Goal: Information Seeking & Learning: Learn about a topic

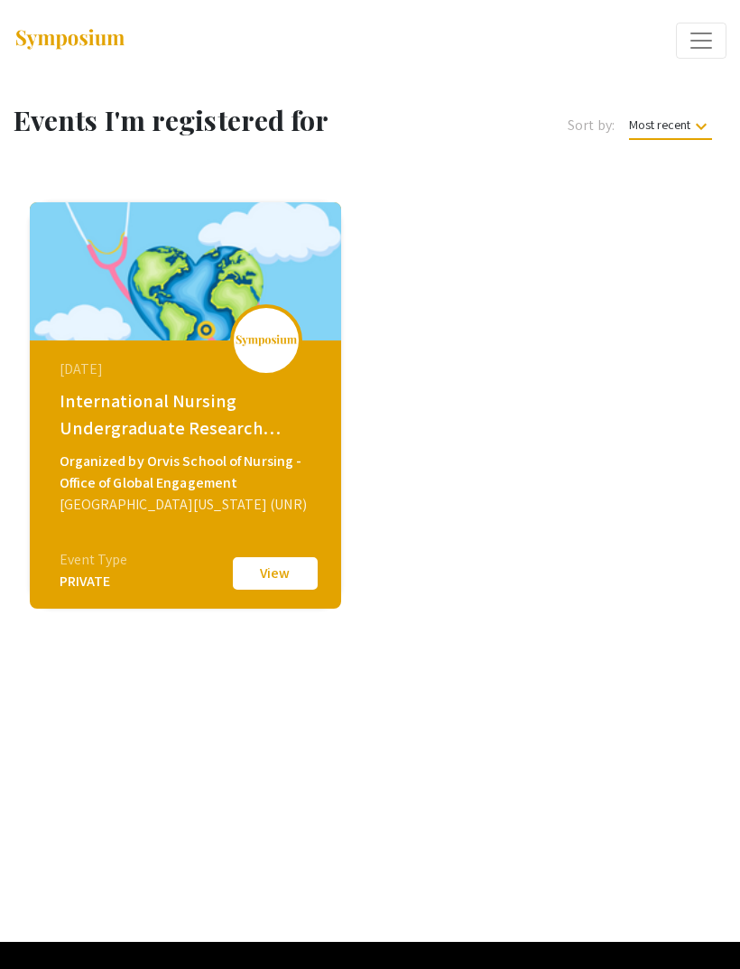
click at [299, 570] on button "View" at bounding box center [275, 573] width 90 height 38
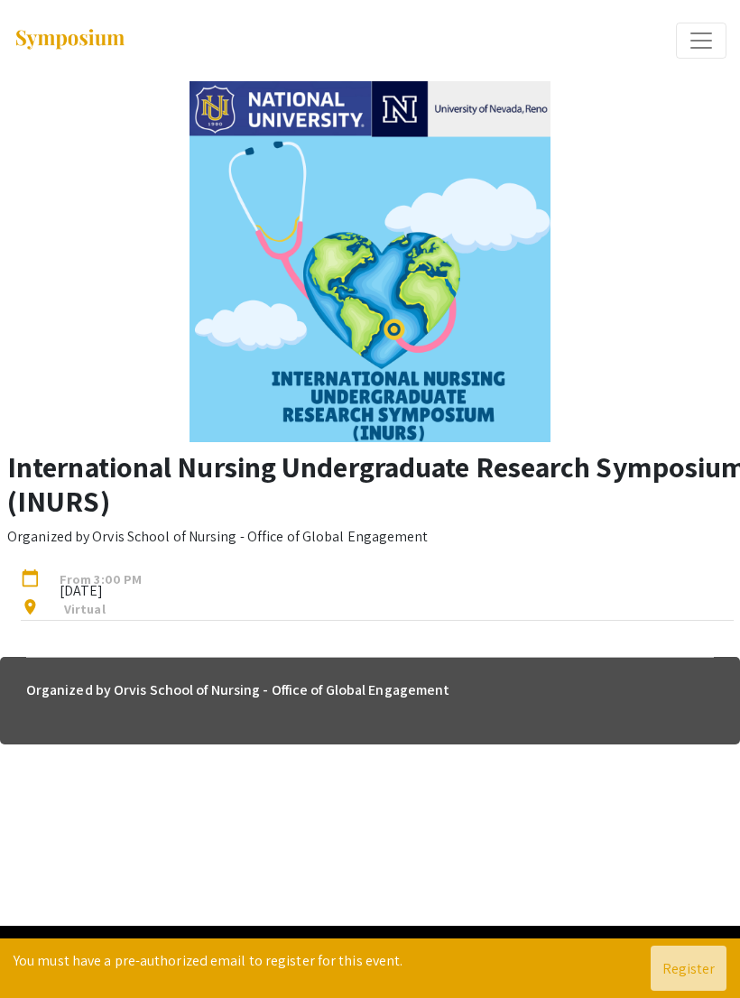
click at [708, 40] on span "Expand or Collapse Menu" at bounding box center [701, 40] width 27 height 27
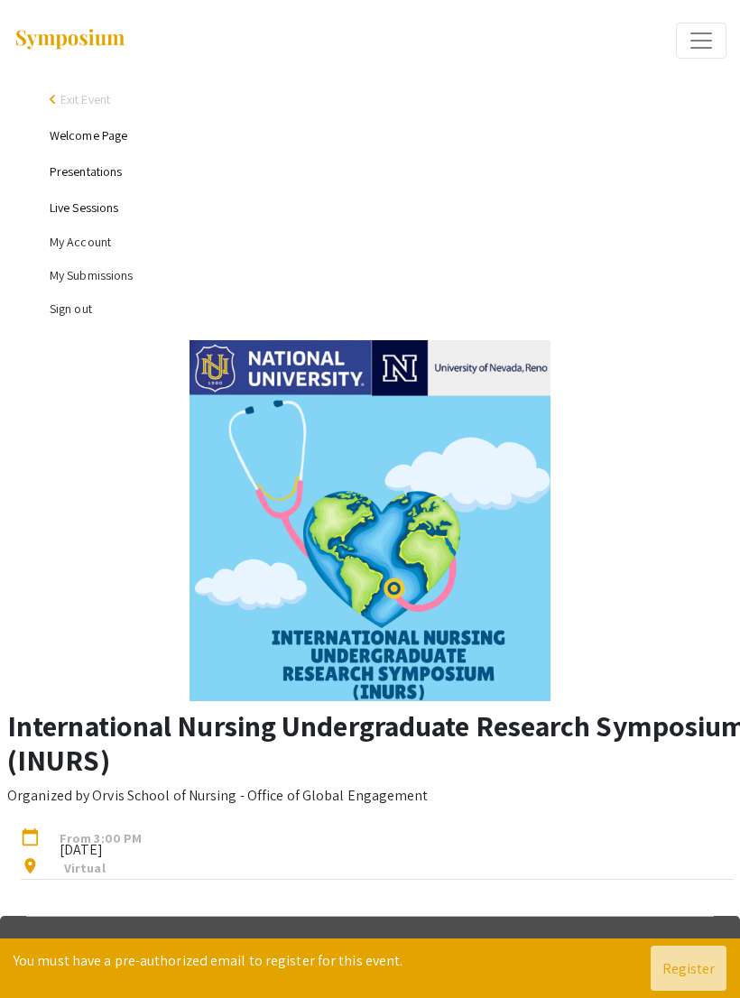
click at [101, 267] on li "My Submissions" at bounding box center [388, 275] width 677 height 33
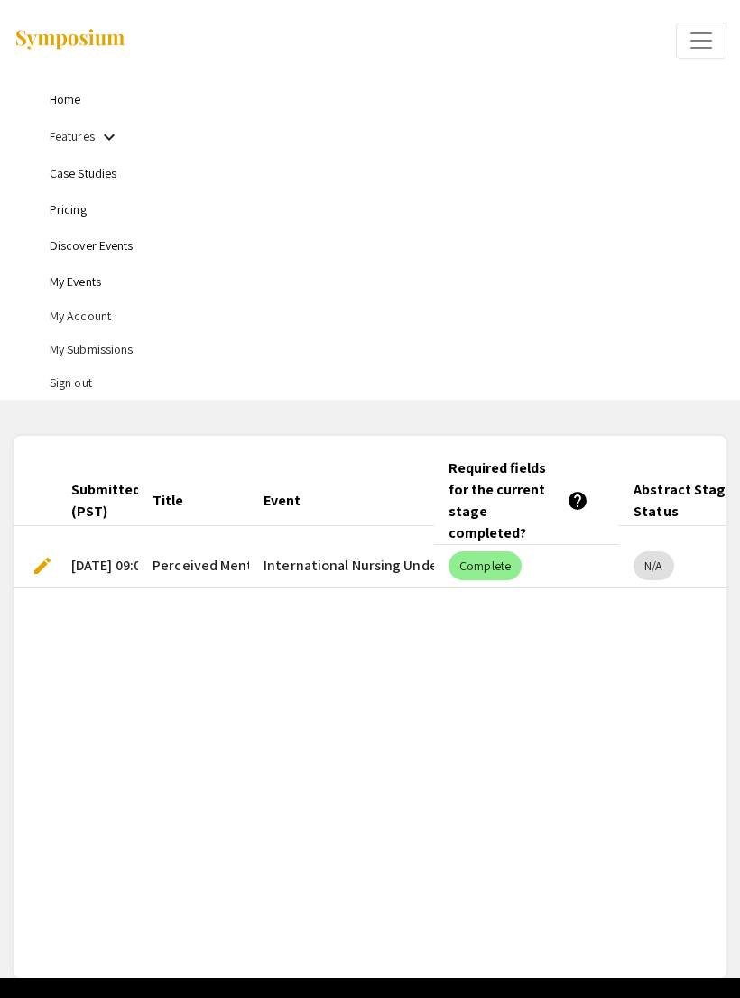
click at [96, 277] on link "My Events" at bounding box center [75, 281] width 51 height 16
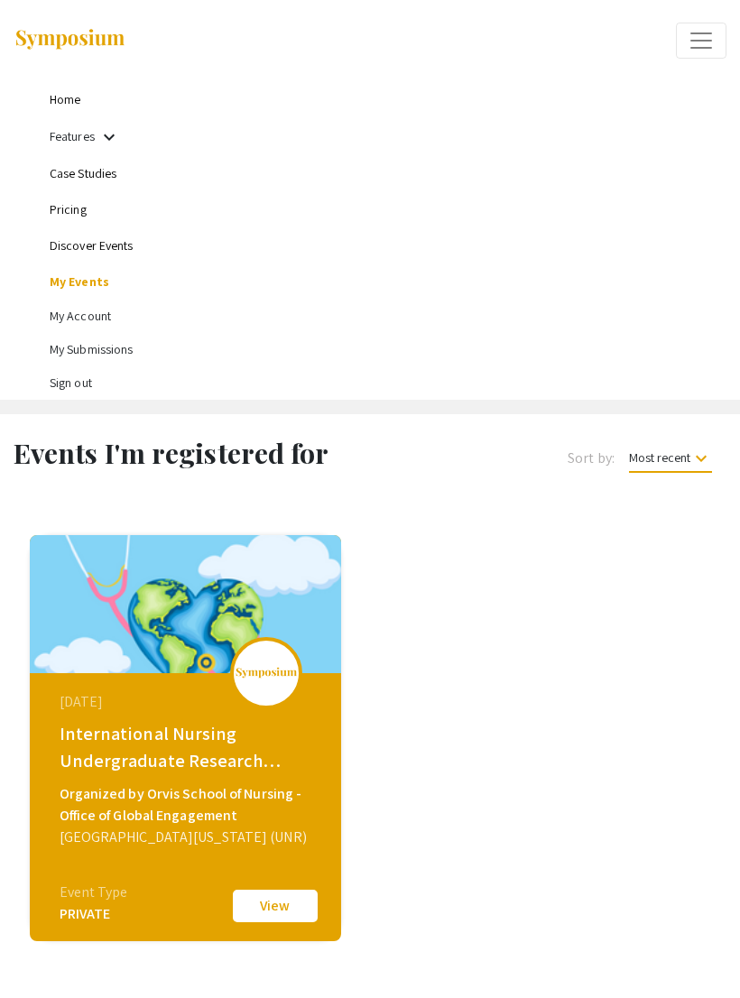
click at [106, 170] on link "Case Studies" at bounding box center [83, 173] width 67 height 16
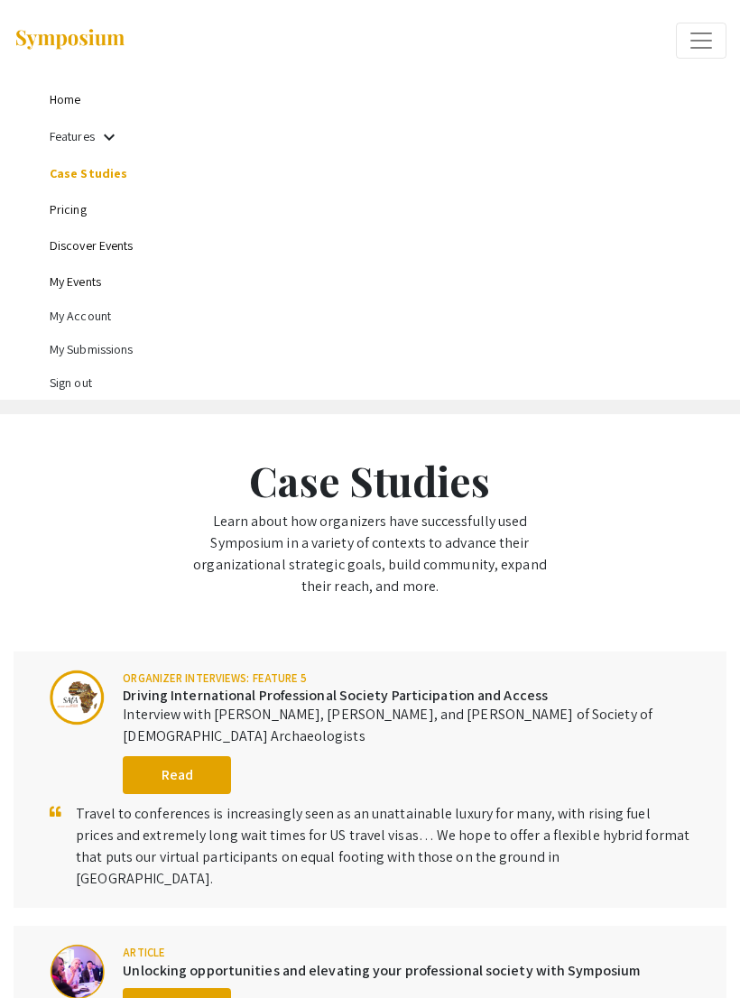
click at [111, 135] on mat-icon "keyboard_arrow_down" at bounding box center [109, 137] width 22 height 22
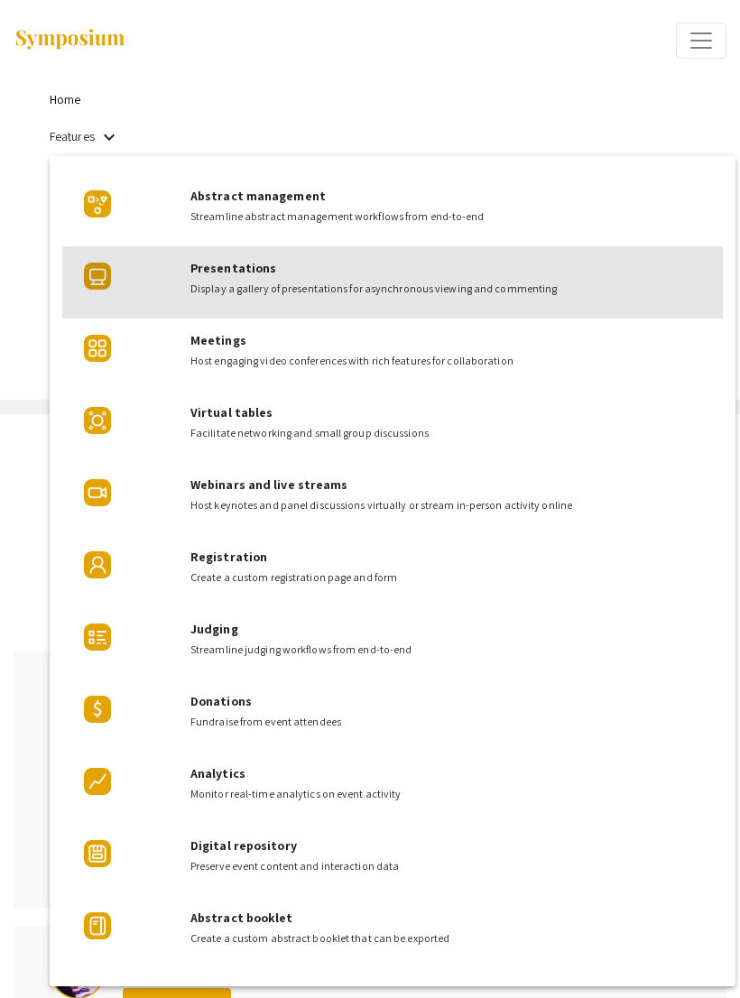
click at [544, 277] on div "Presentations Display a gallery of presentations for asynchronous viewing and c…" at bounding box center [449, 271] width 518 height 51
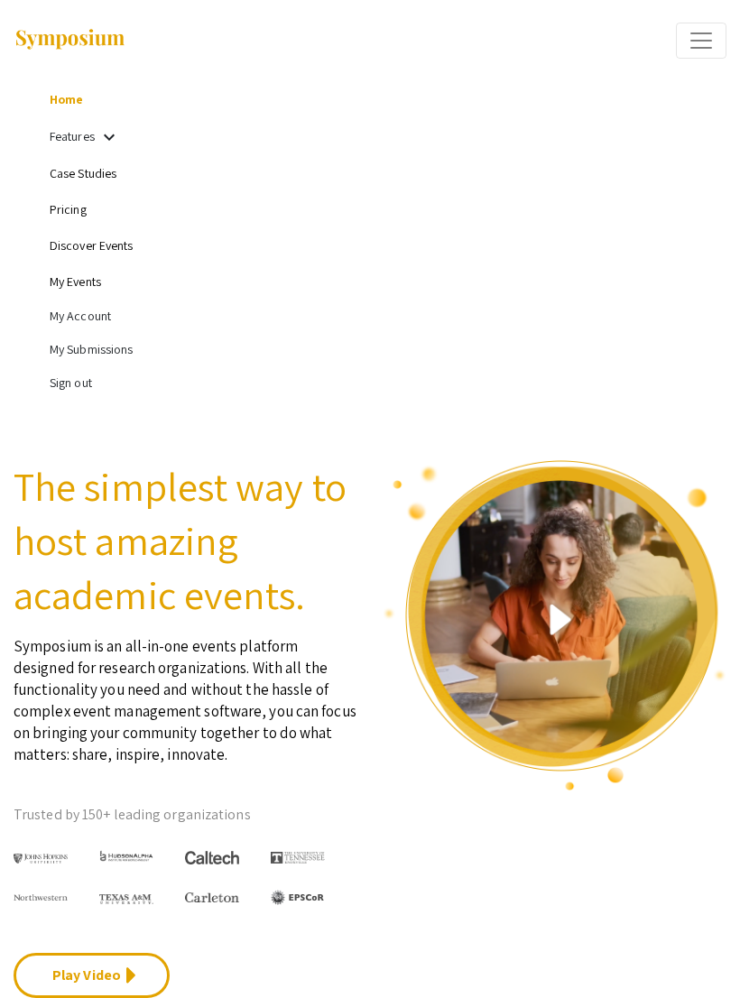
click at [96, 316] on li "My Account" at bounding box center [388, 316] width 677 height 33
click at [104, 316] on li "My Account" at bounding box center [388, 316] width 677 height 33
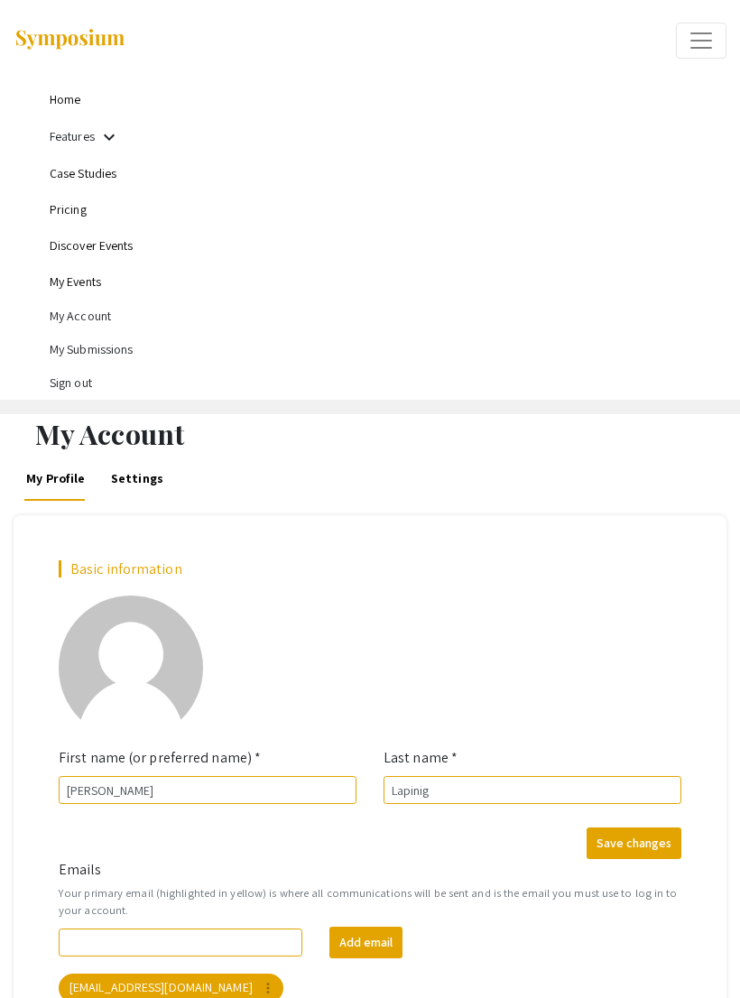
click at [73, 99] on link "Home" at bounding box center [65, 99] width 31 height 16
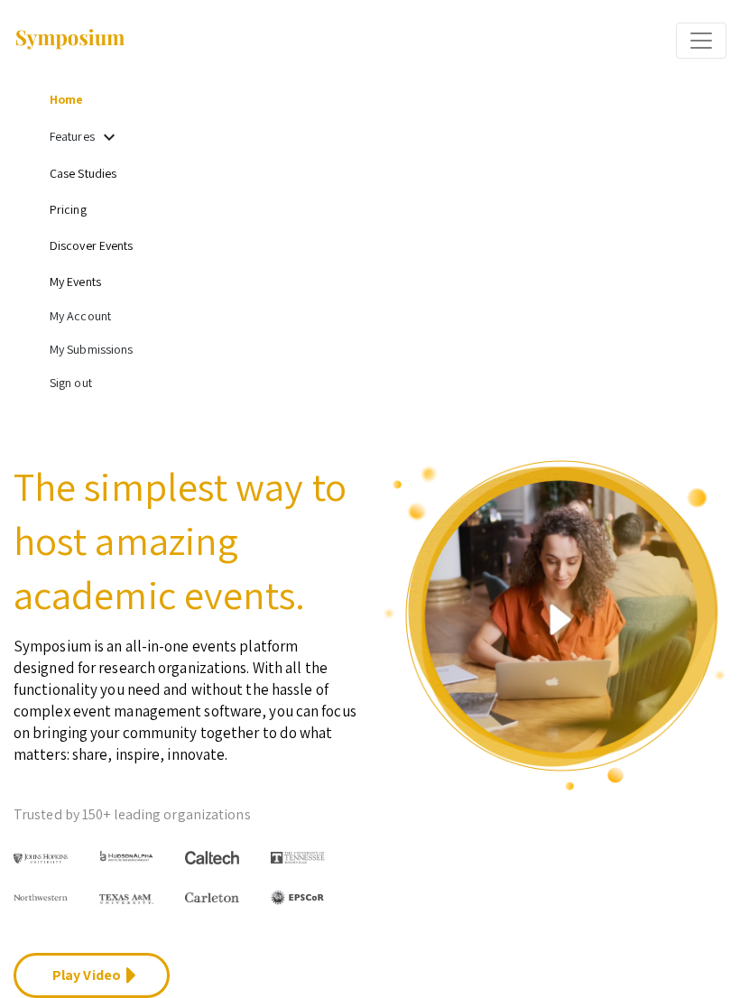
click at [717, 26] on button "Expand or Collapse Menu" at bounding box center [701, 41] width 51 height 36
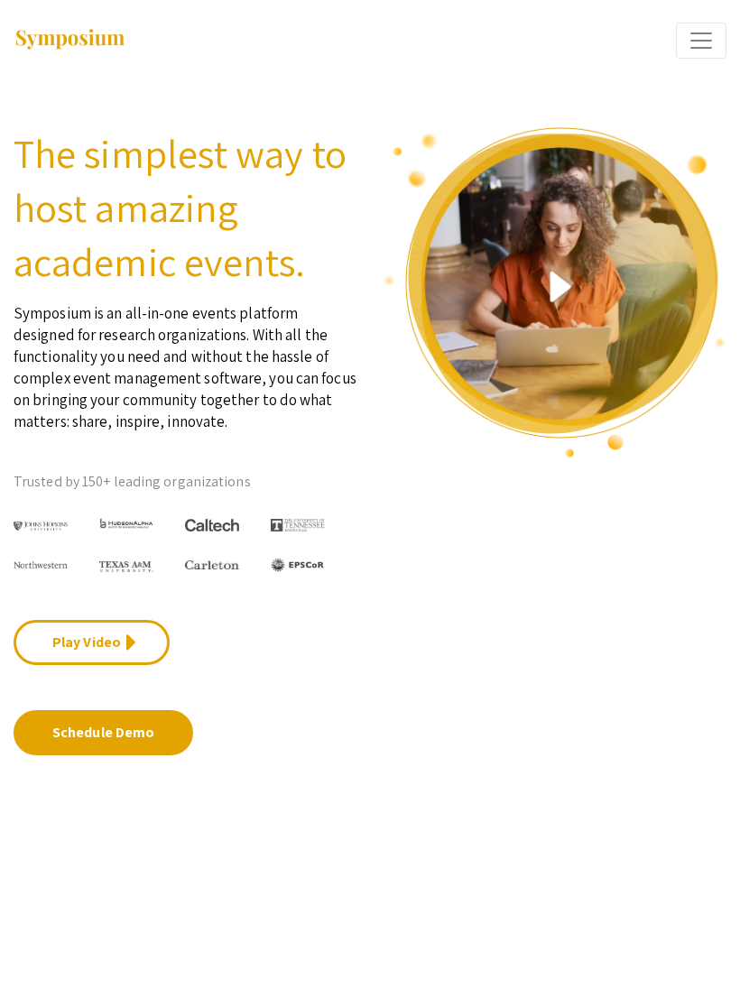
click at [713, 32] on span "Expand or Collapse Menu" at bounding box center [701, 40] width 27 height 27
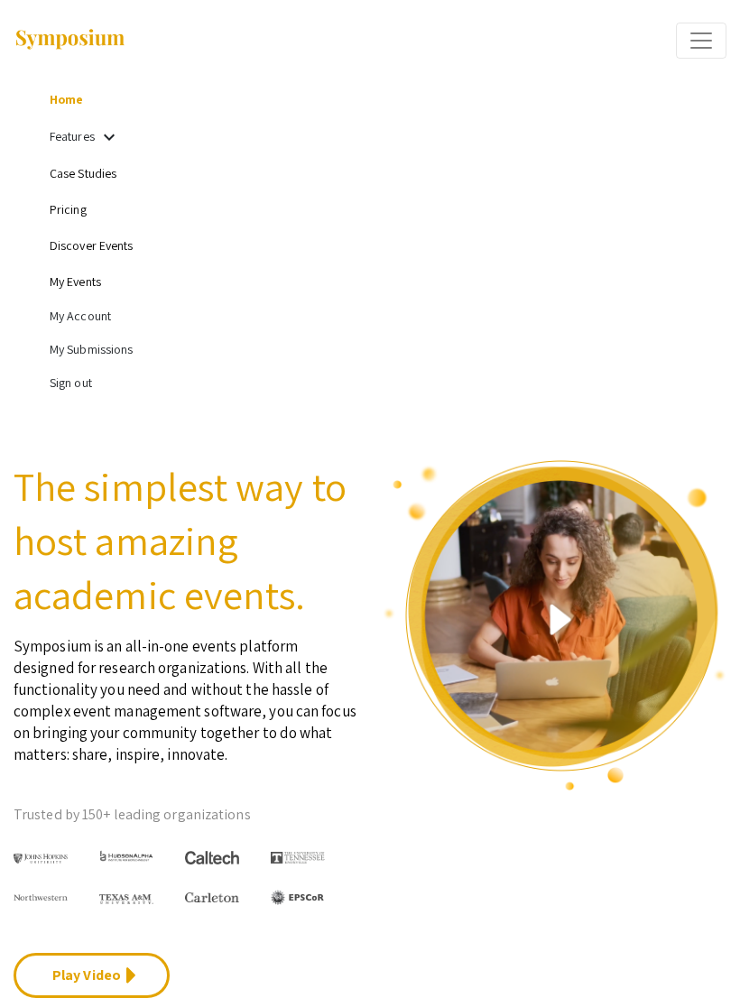
click at [128, 347] on li "My Submissions" at bounding box center [388, 349] width 677 height 33
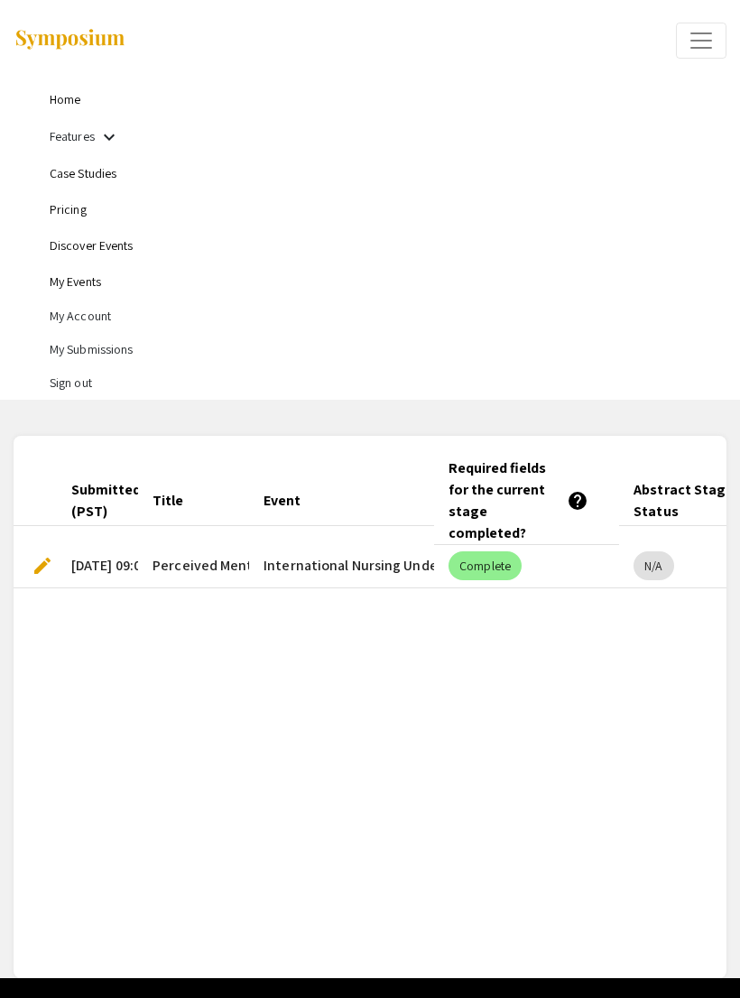
click at [106, 310] on li "My Account" at bounding box center [388, 316] width 677 height 33
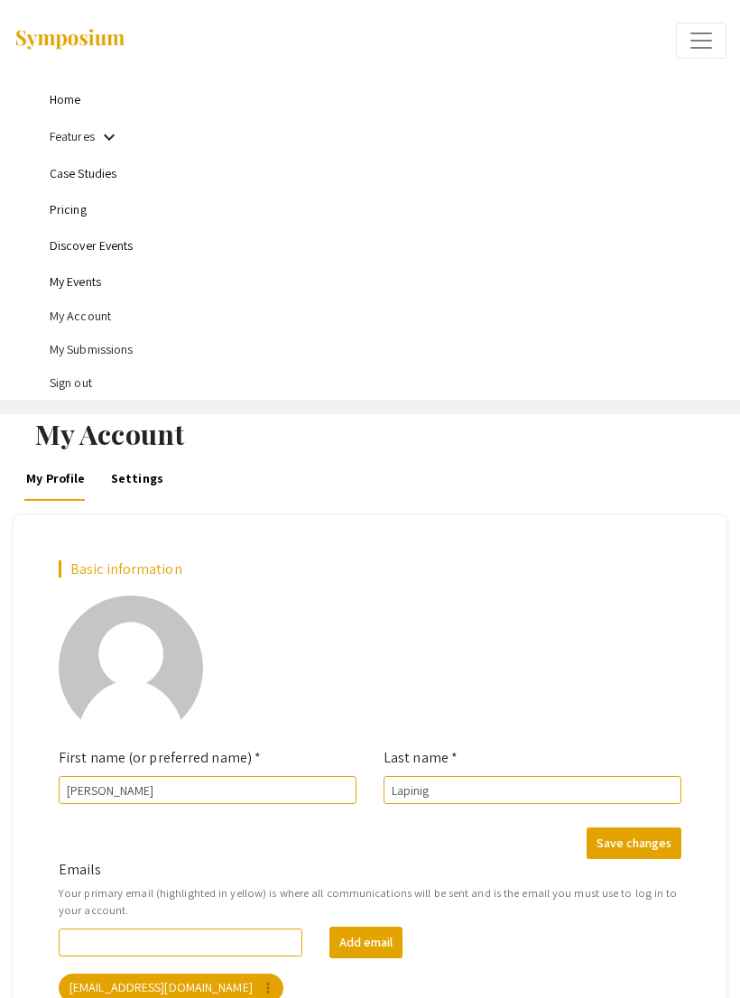
click at [88, 281] on link "My Events" at bounding box center [75, 281] width 51 height 16
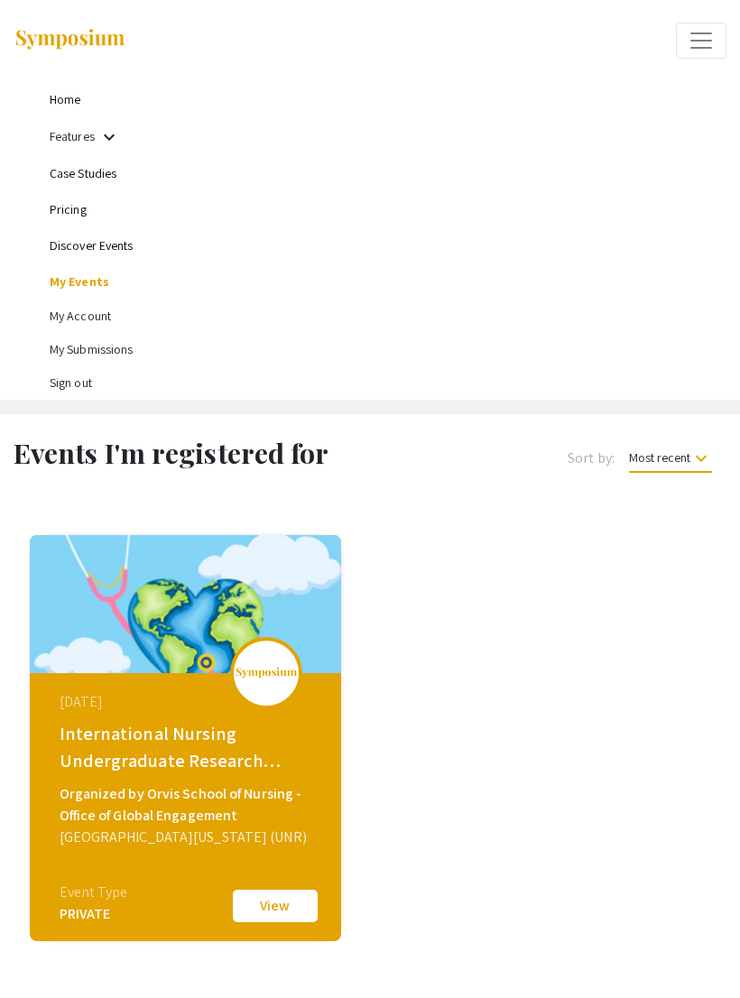
click at [281, 675] on img at bounding box center [266, 673] width 63 height 13
click at [216, 821] on div "Organized by Orvis School of Nursing - Office of Global Engagement" at bounding box center [188, 804] width 256 height 43
click at [237, 715] on div "[DATE] International Nursing Undergraduate Research Symposium (INURS) Organized…" at bounding box center [187, 786] width 311 height 226
click at [275, 904] on button "View" at bounding box center [275, 906] width 90 height 38
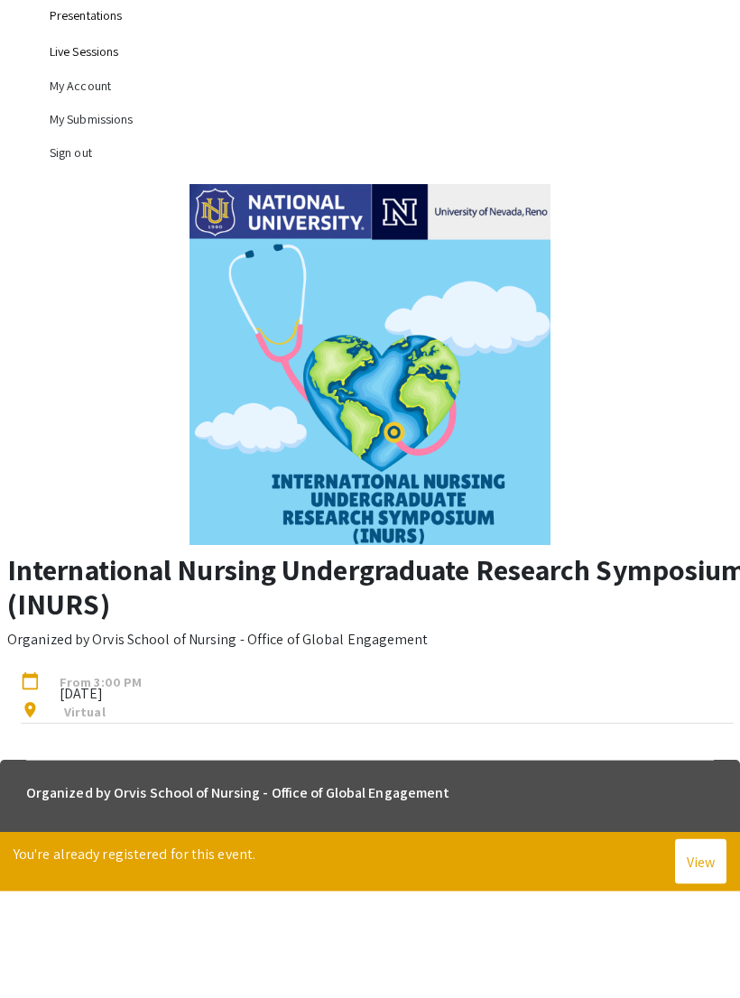
scroll to position [49, 0]
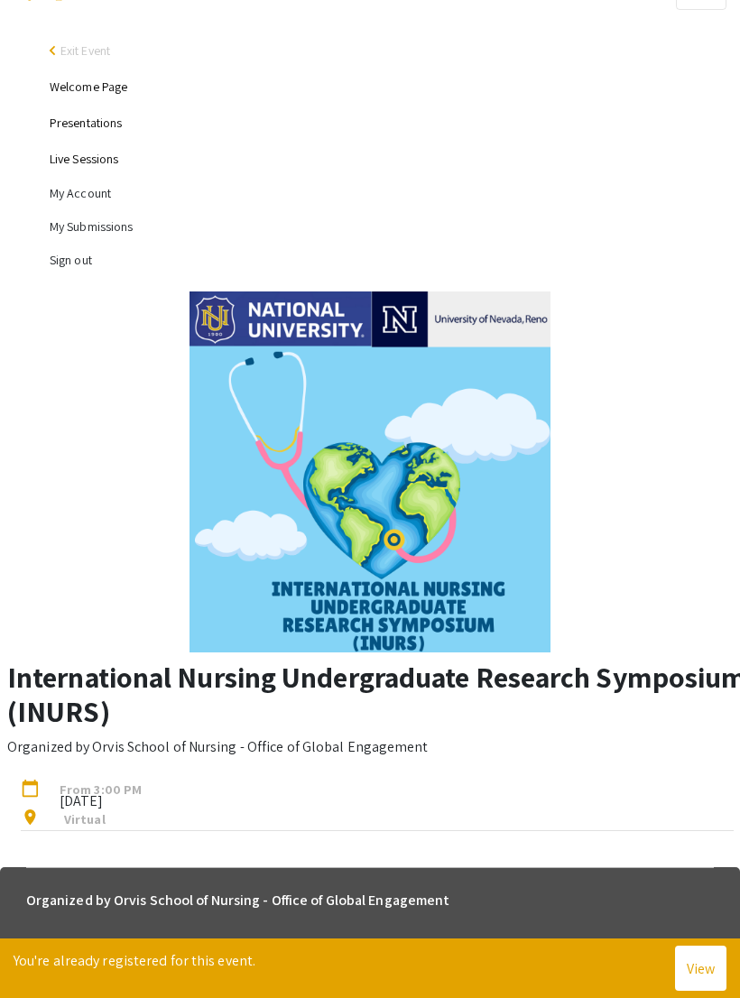
click at [714, 968] on button "View" at bounding box center [700, 968] width 51 height 45
click at [689, 968] on button "View" at bounding box center [700, 968] width 51 height 45
click at [698, 968] on button "View" at bounding box center [700, 968] width 51 height 45
click at [691, 968] on button "View" at bounding box center [700, 968] width 51 height 45
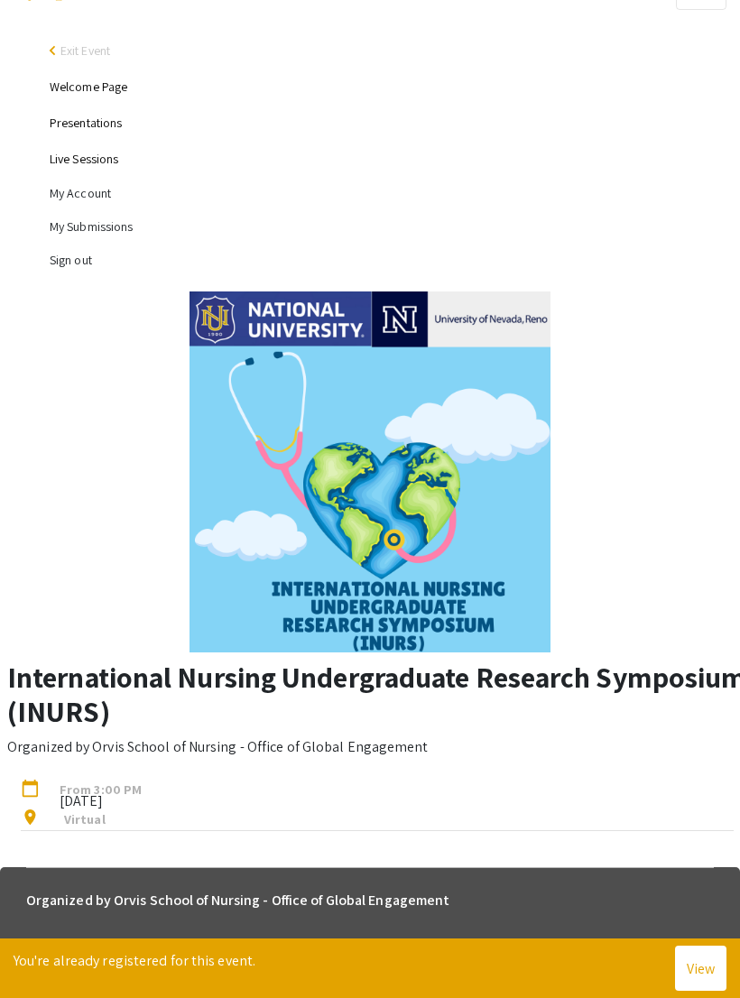
click at [687, 968] on button "View" at bounding box center [700, 968] width 51 height 45
click at [701, 968] on button "View" at bounding box center [700, 968] width 51 height 45
click at [700, 968] on button "View" at bounding box center [700, 968] width 51 height 45
click at [695, 968] on button "View" at bounding box center [700, 968] width 51 height 45
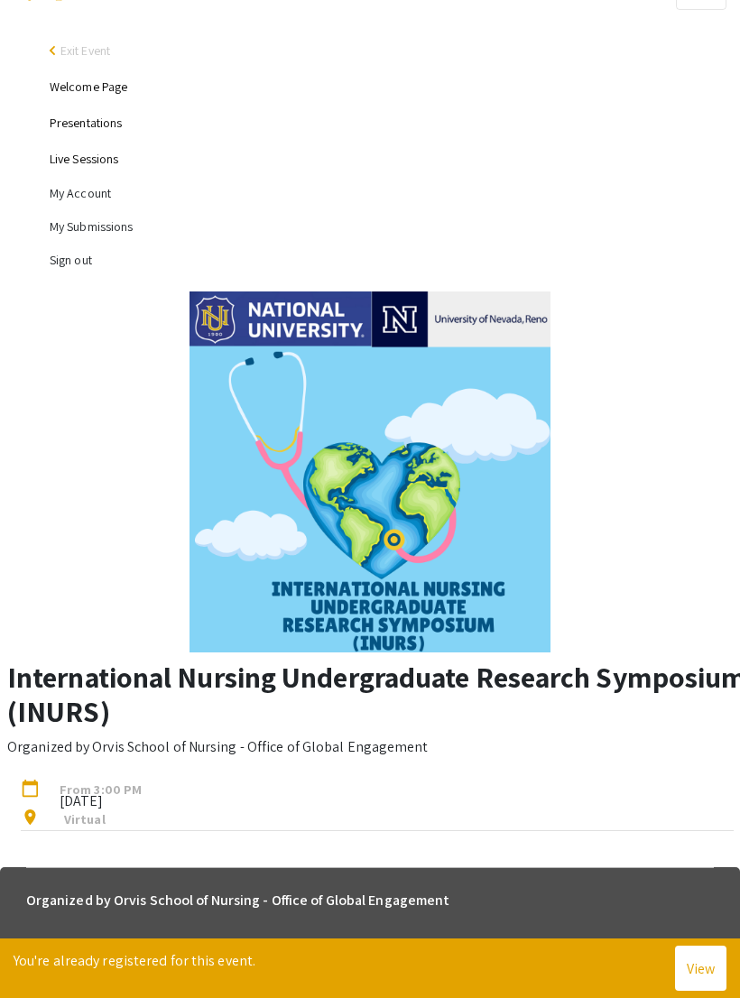
click at [494, 455] on img at bounding box center [370, 472] width 361 height 361
click at [481, 408] on img at bounding box center [370, 472] width 361 height 361
click at [125, 92] on link "Welcome Page" at bounding box center [89, 87] width 78 height 16
click at [104, 89] on link "Welcome Page" at bounding box center [89, 87] width 78 height 16
click at [94, 131] on link "Presentations" at bounding box center [86, 123] width 72 height 16
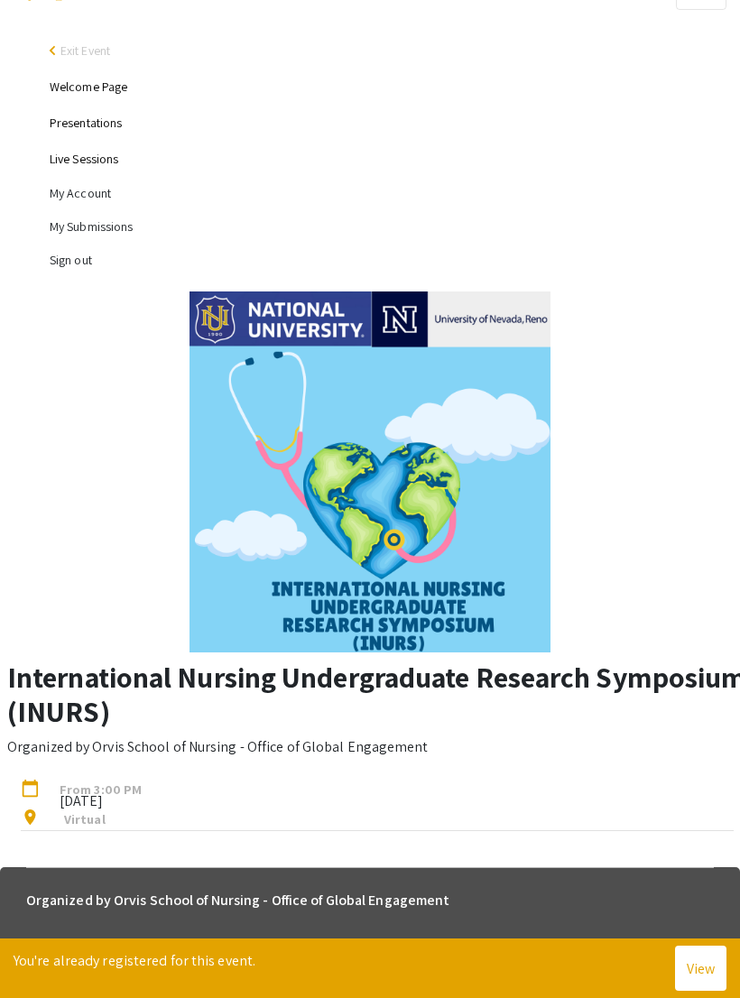
click at [98, 120] on link "Presentations" at bounding box center [86, 123] width 72 height 16
click at [105, 121] on link "Presentations" at bounding box center [86, 123] width 72 height 16
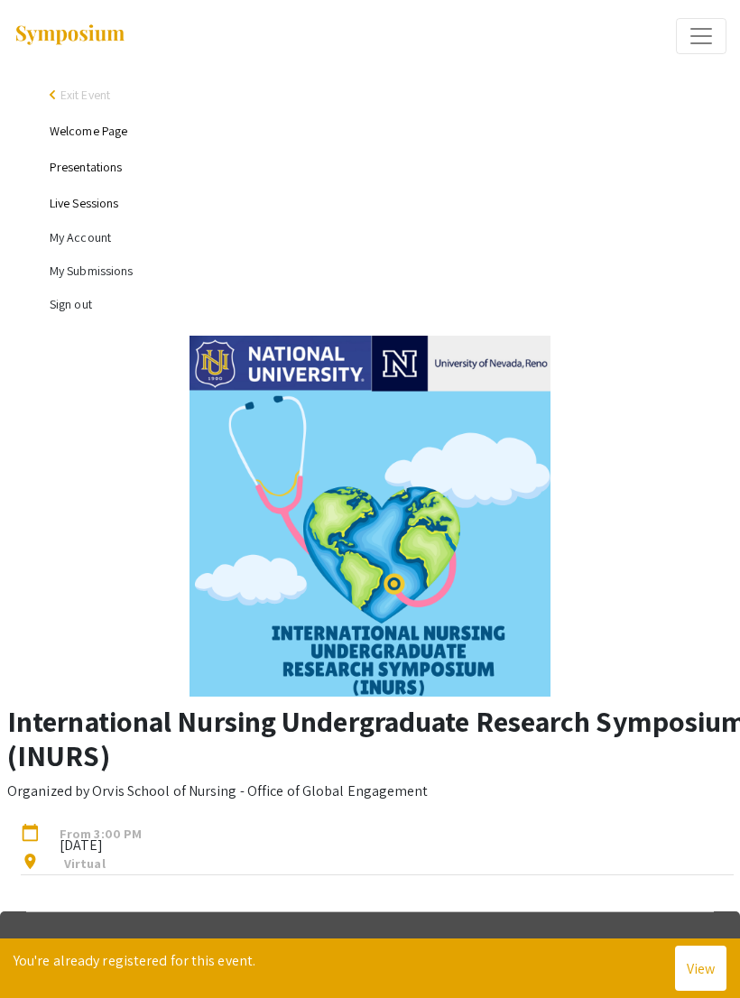
scroll to position [0, 0]
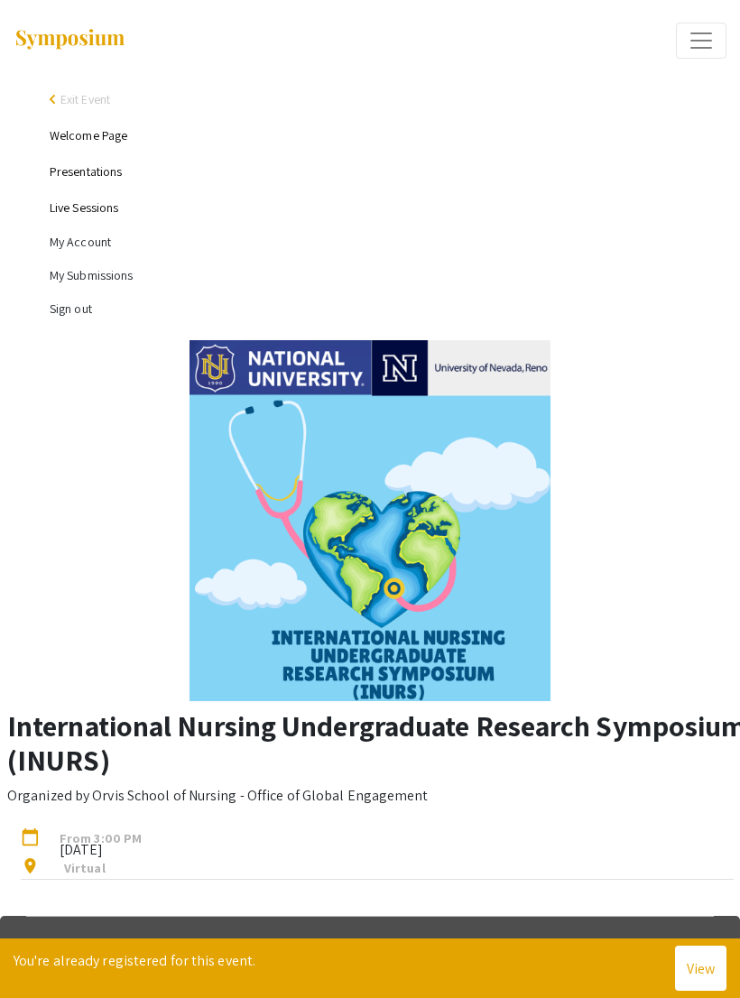
click at [106, 175] on link "Presentations" at bounding box center [86, 171] width 72 height 16
click at [106, 209] on link "Live Sessions" at bounding box center [84, 207] width 69 height 16
click at [114, 171] on link "Presentations" at bounding box center [86, 171] width 72 height 16
click at [99, 216] on link "Live Sessions" at bounding box center [84, 207] width 69 height 16
click at [93, 244] on li "My Account" at bounding box center [388, 242] width 677 height 33
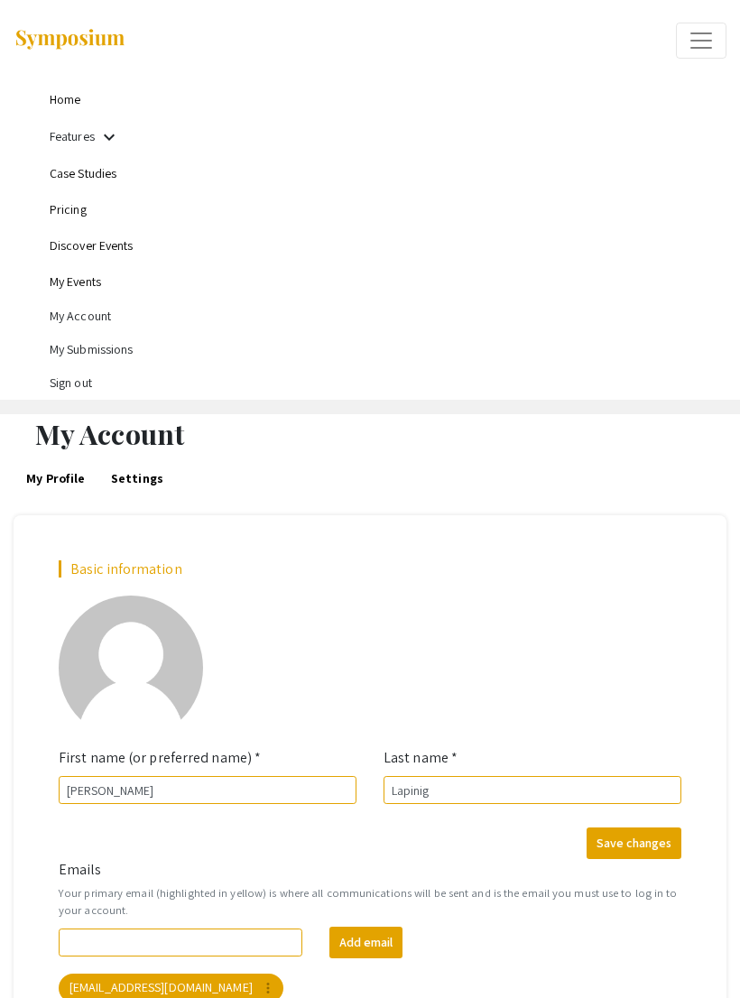
click at [110, 184] on li "Case Studies" at bounding box center [388, 173] width 677 height 36
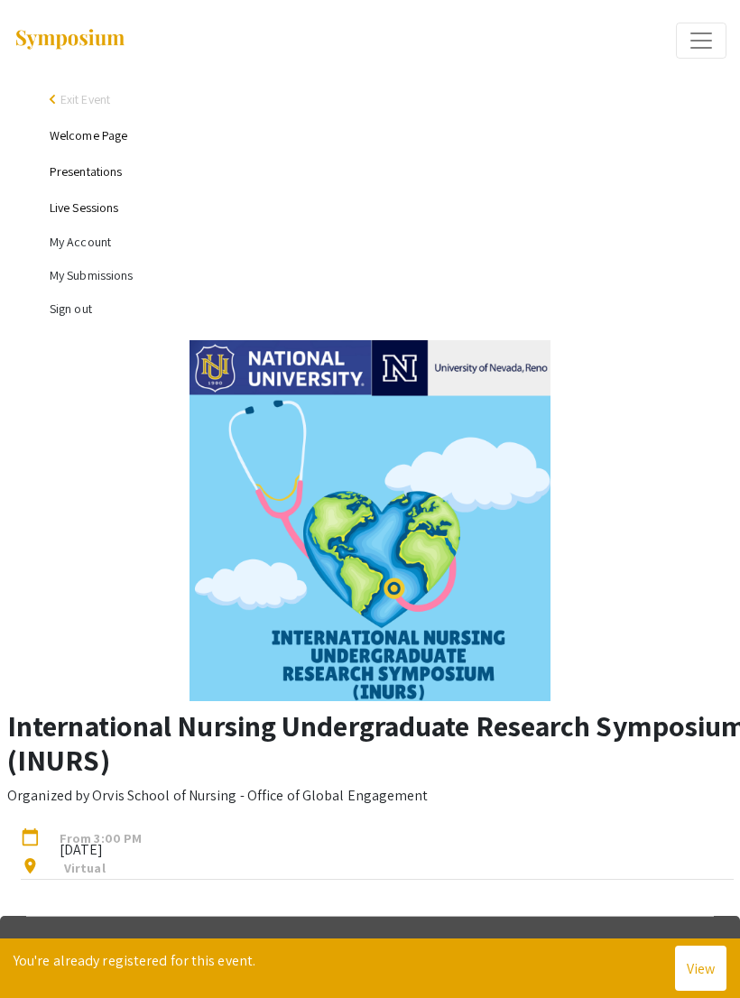
click at [107, 173] on link "Presentations" at bounding box center [86, 171] width 72 height 16
click at [102, 172] on link "Presentations" at bounding box center [86, 171] width 72 height 16
click at [102, 171] on link "Presentations" at bounding box center [86, 171] width 72 height 16
click at [95, 172] on link "Presentations" at bounding box center [86, 171] width 72 height 16
click at [100, 170] on link "Presentations" at bounding box center [86, 171] width 72 height 16
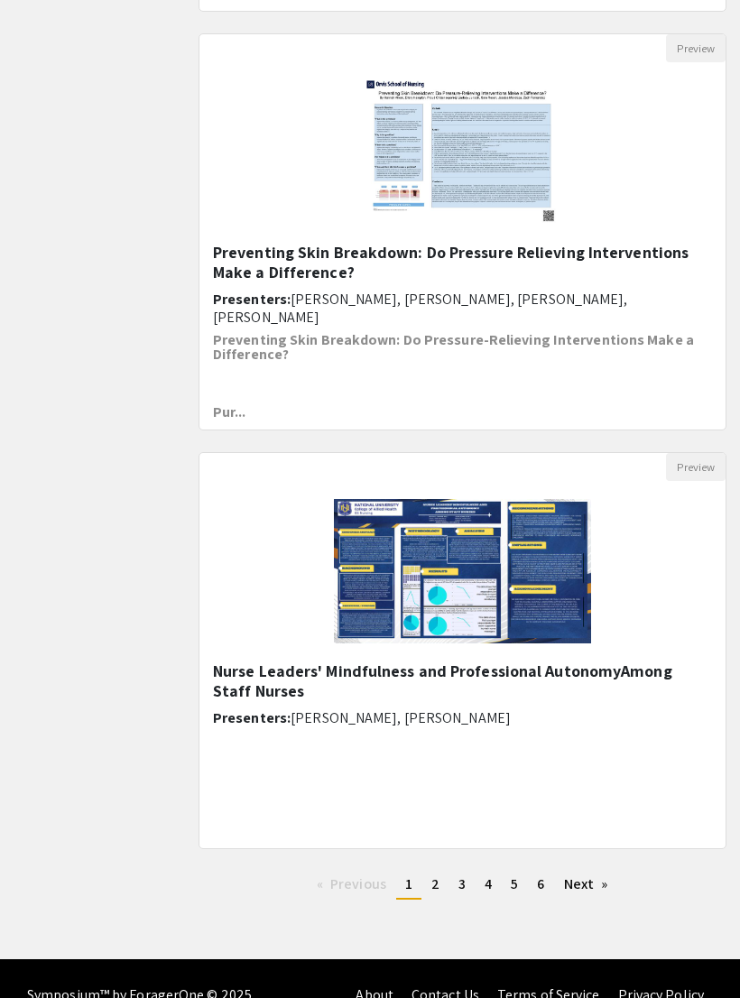
scroll to position [1846, 0]
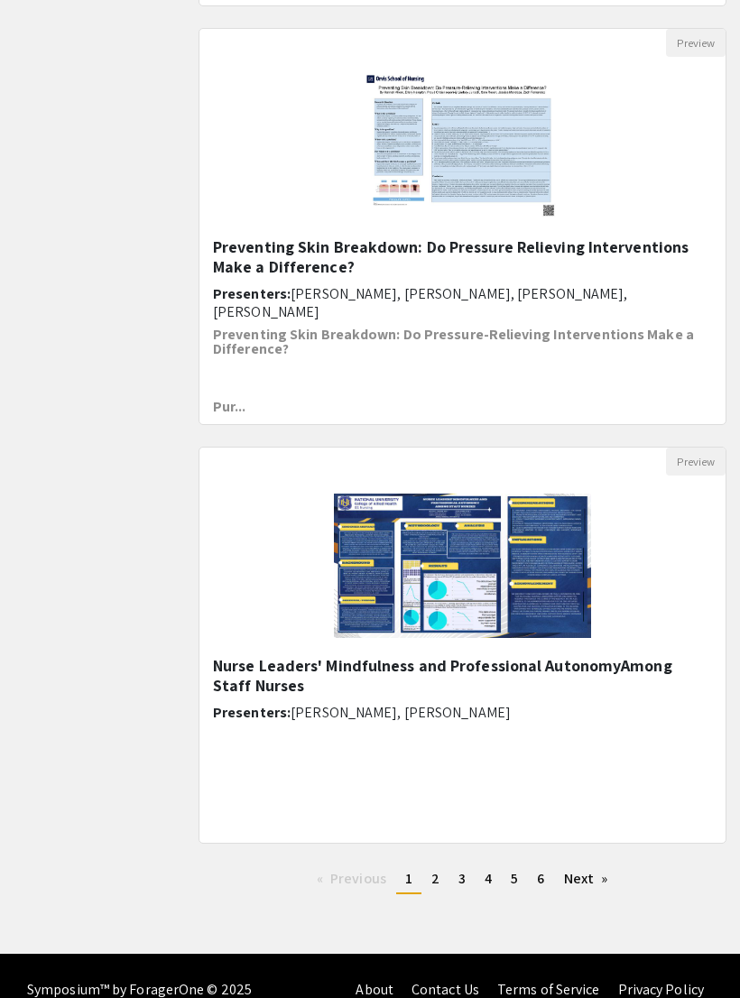
click at [593, 878] on link "Next page" at bounding box center [586, 879] width 62 height 27
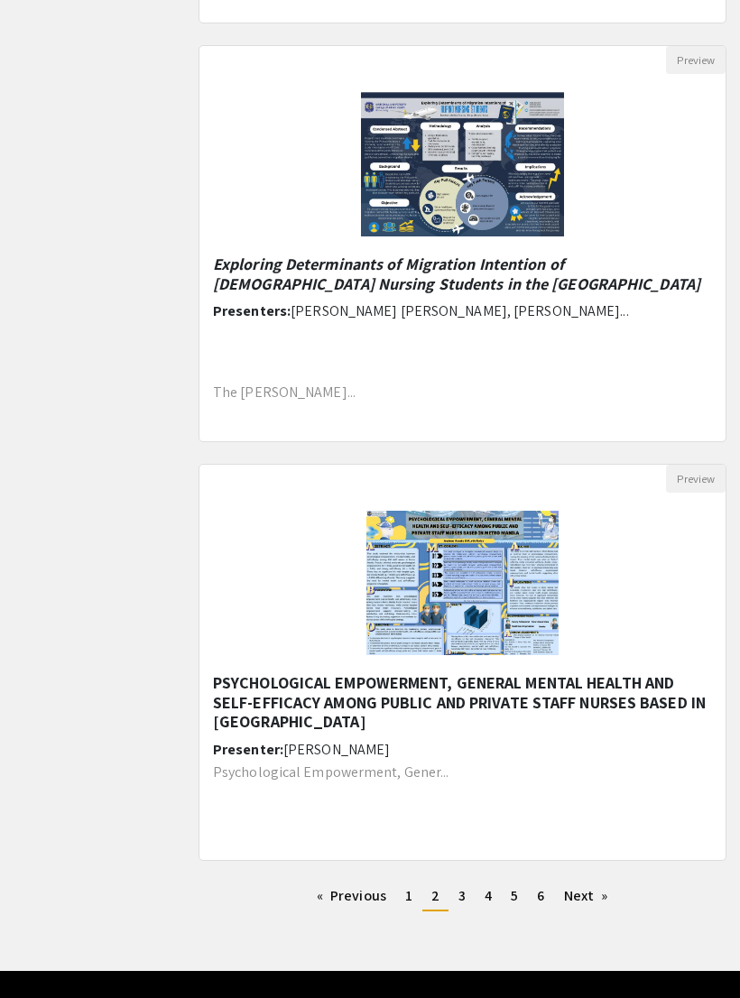
scroll to position [1846, 0]
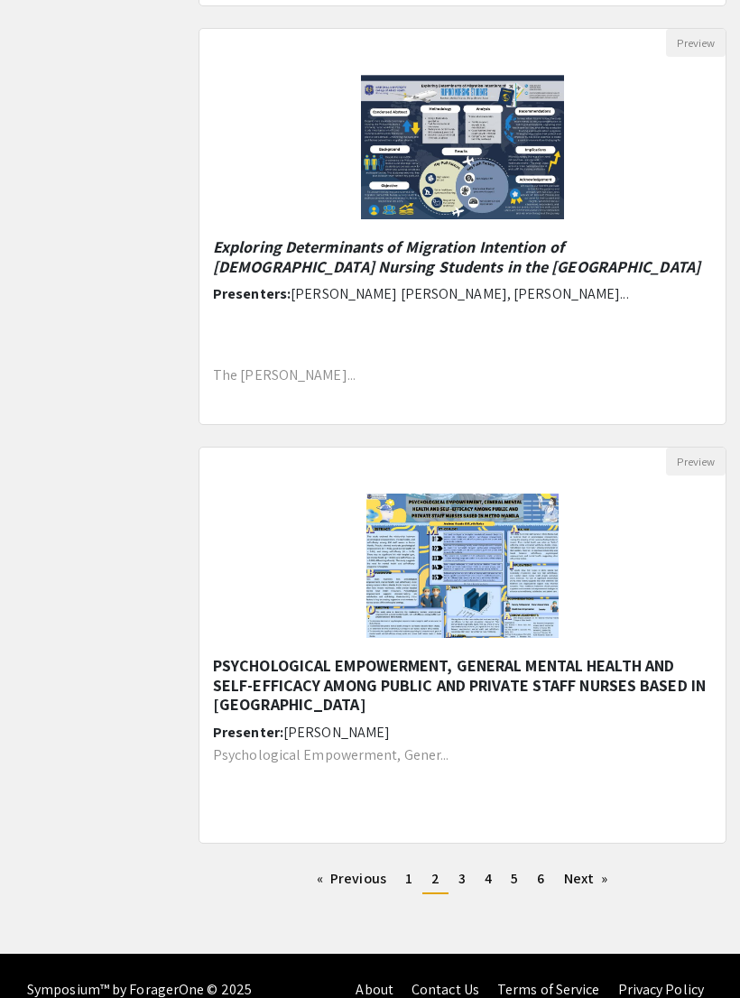
click at [590, 882] on link "Next page" at bounding box center [586, 879] width 62 height 27
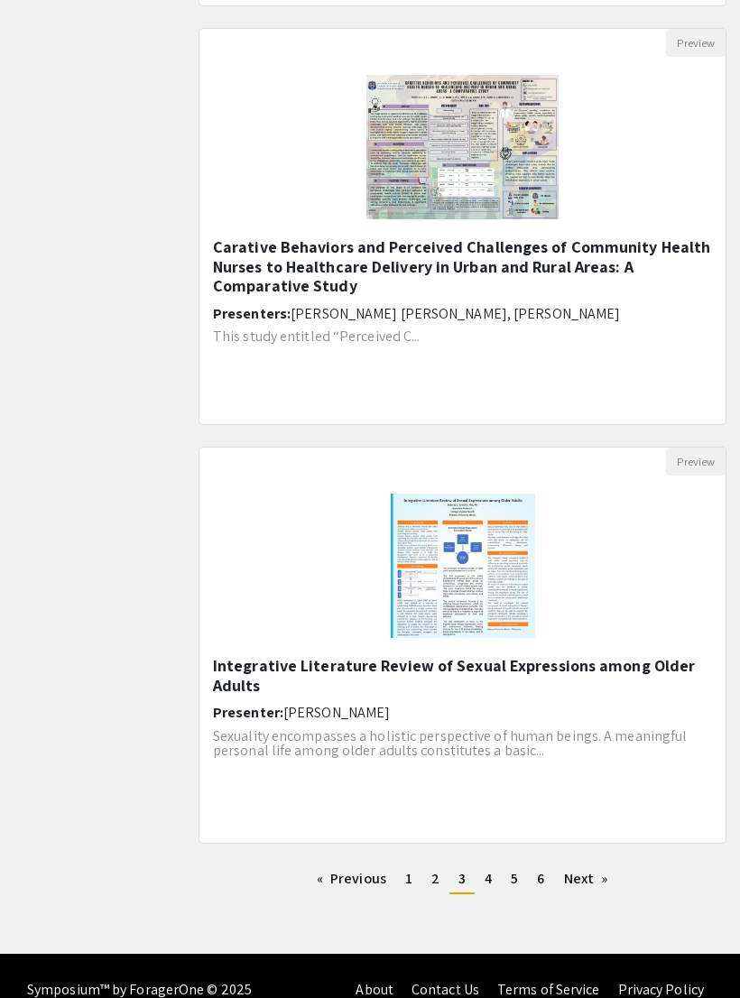
scroll to position [1846, 0]
click at [598, 889] on link "Next page" at bounding box center [586, 879] width 62 height 27
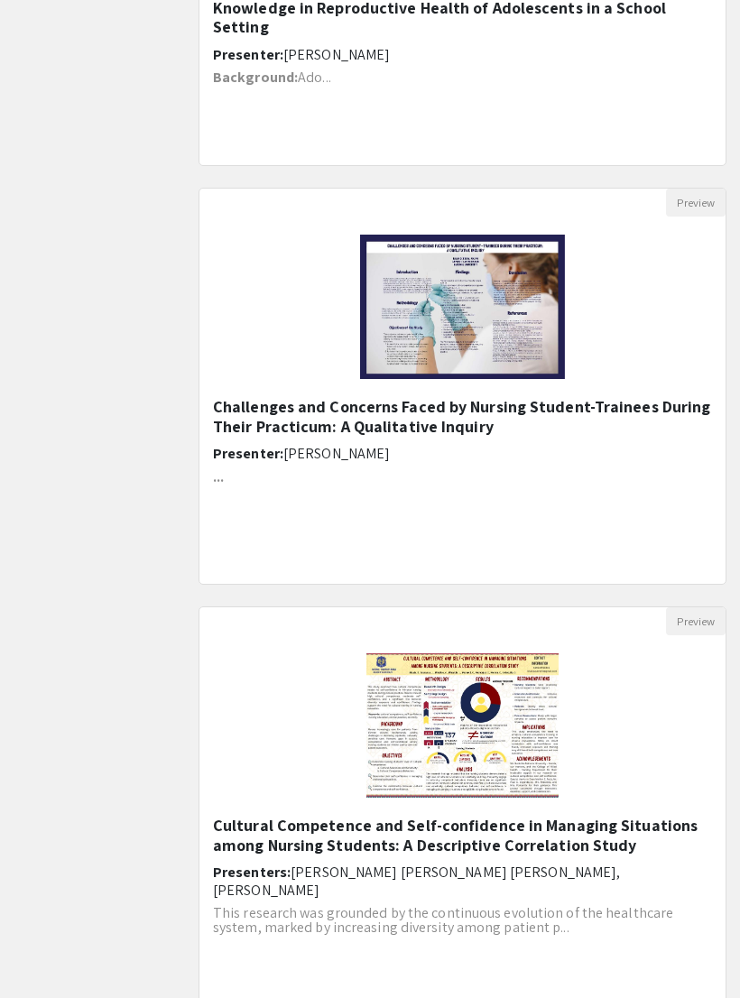
scroll to position [1846, 0]
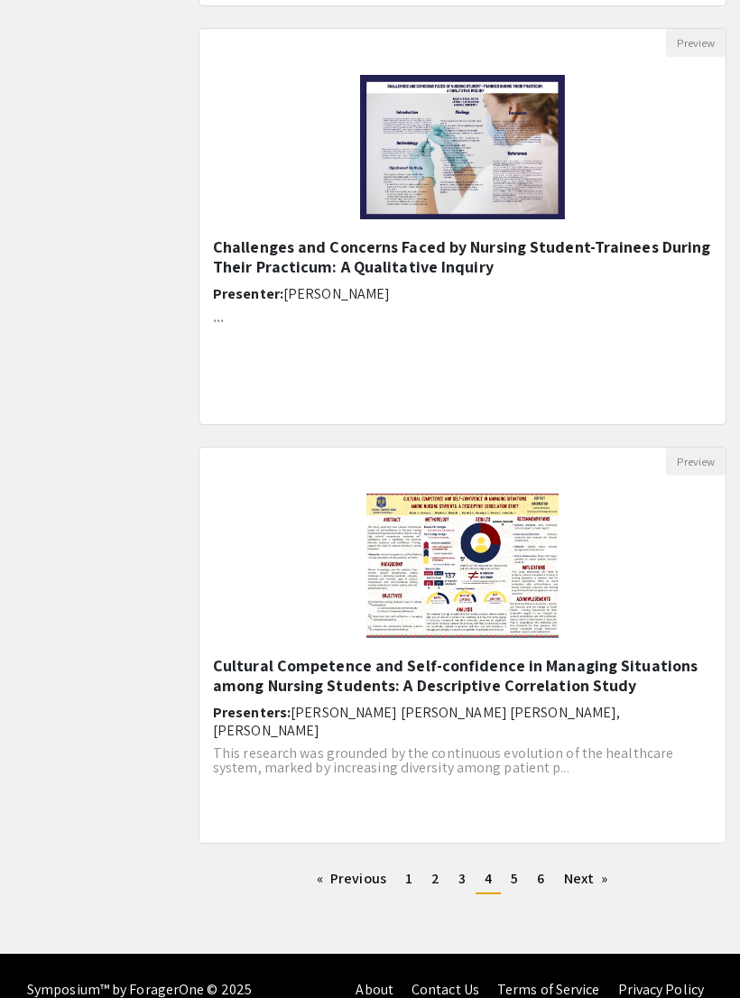
click at [586, 888] on link "Next page" at bounding box center [586, 879] width 62 height 27
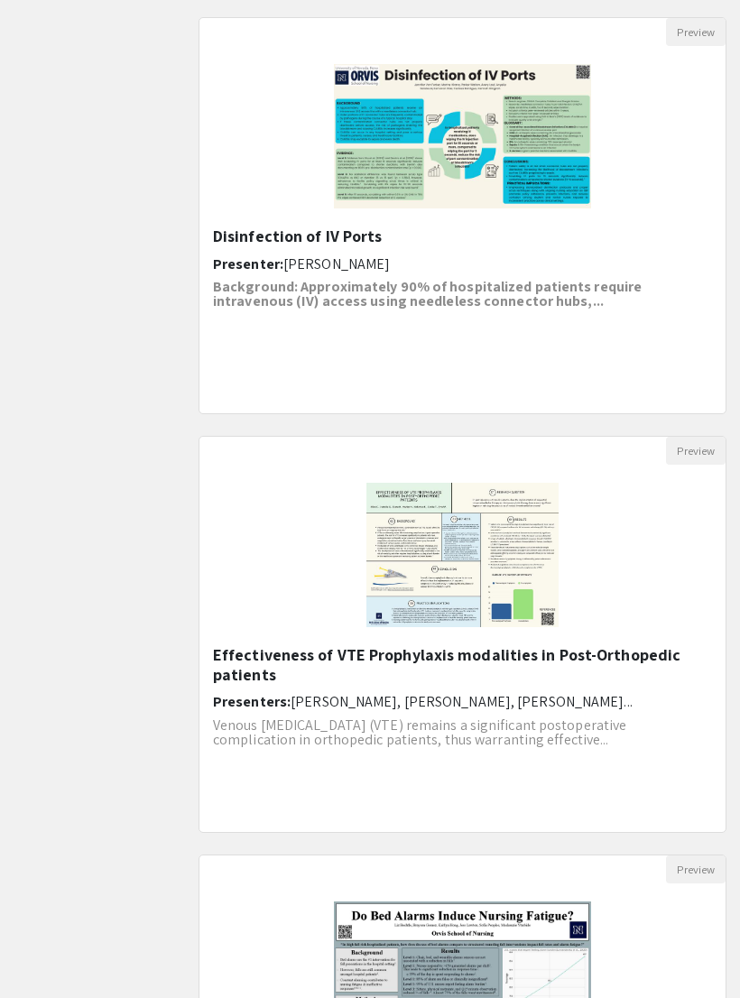
scroll to position [1846, 0]
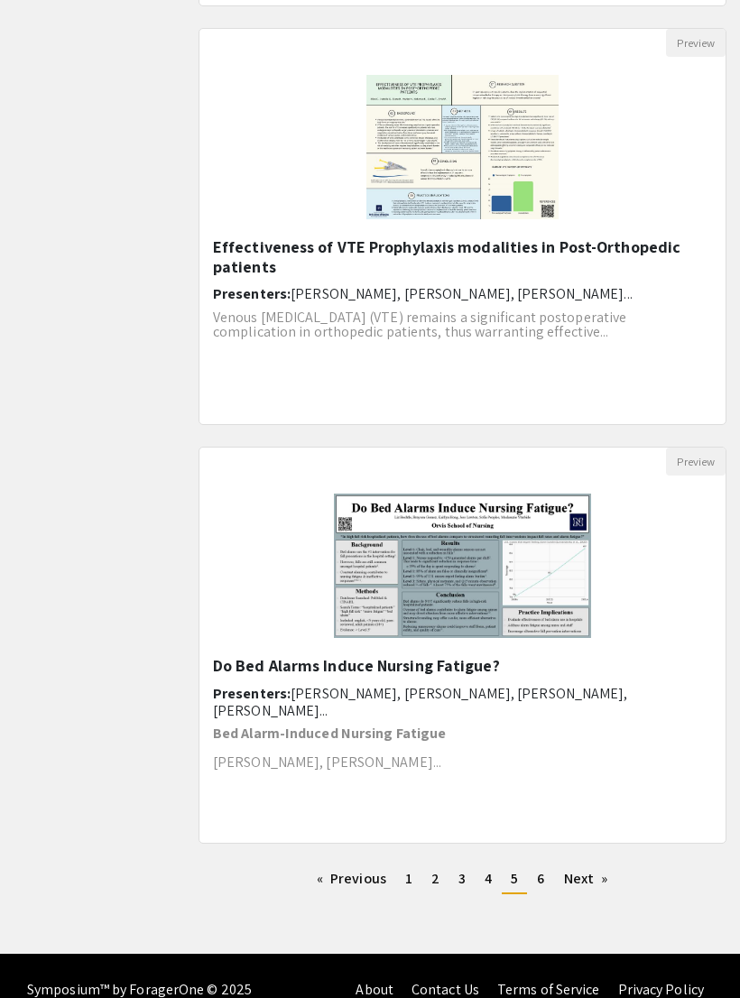
click at [596, 892] on link "Next page" at bounding box center [586, 879] width 62 height 27
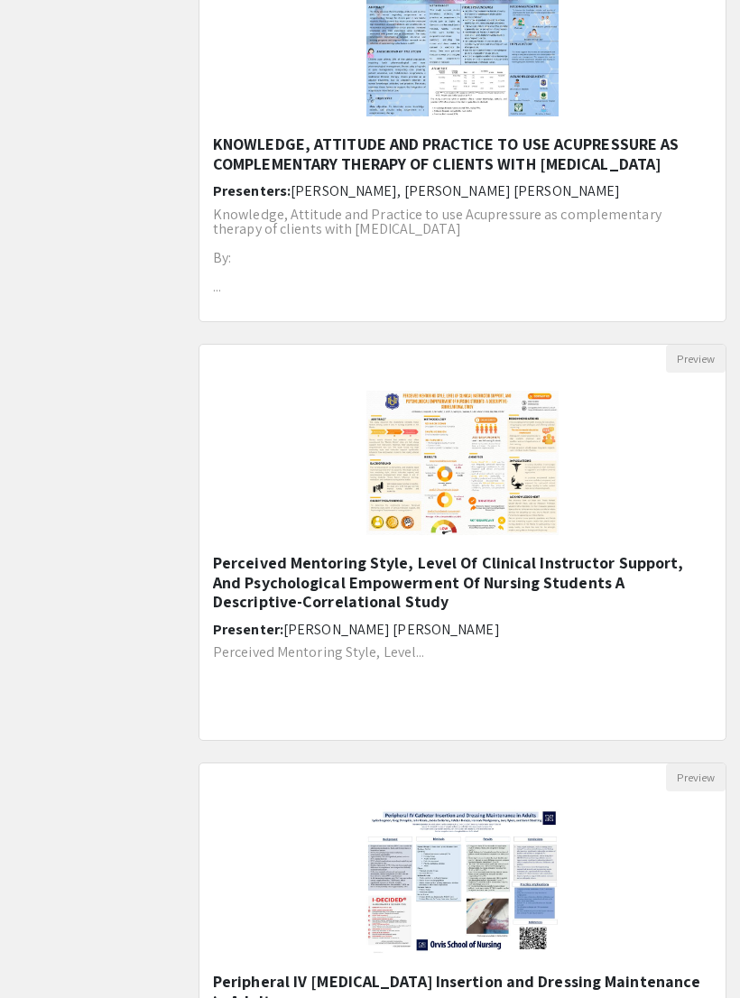
scroll to position [275, 0]
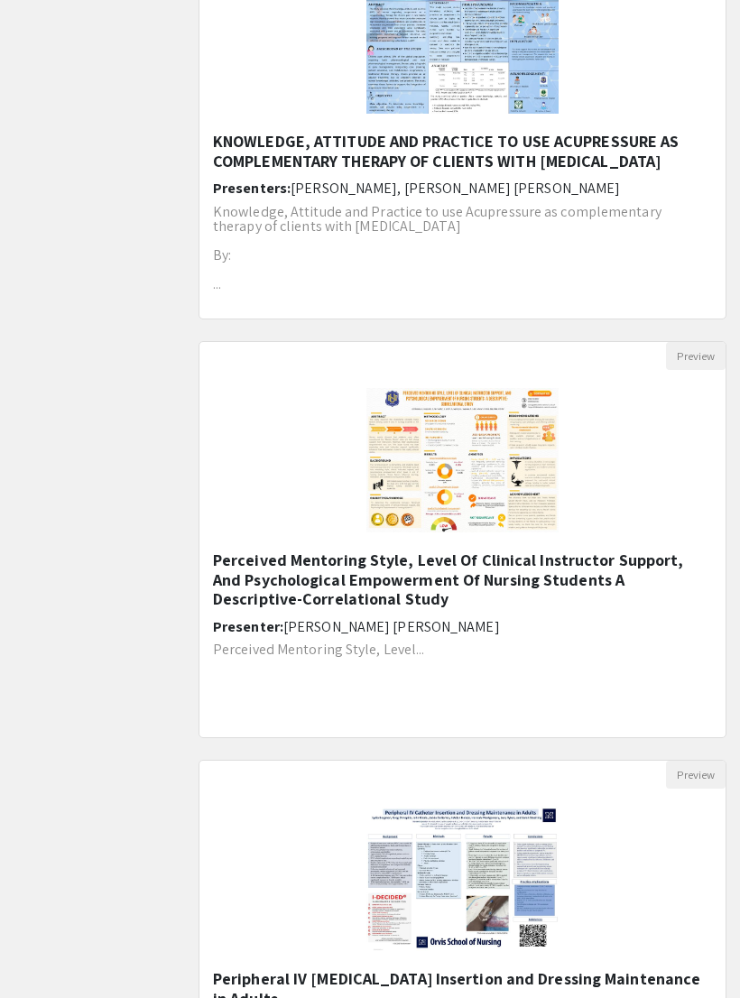
click at [640, 653] on p "Perceived Mentoring Style, Level..." at bounding box center [462, 651] width 499 height 14
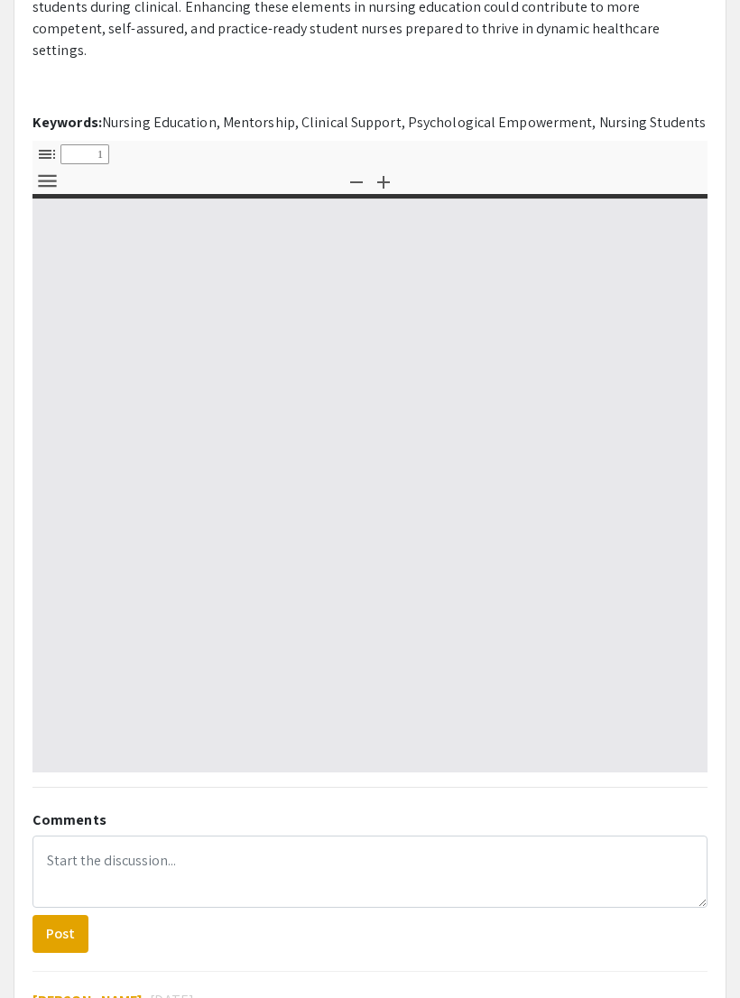
scroll to position [1109, 0]
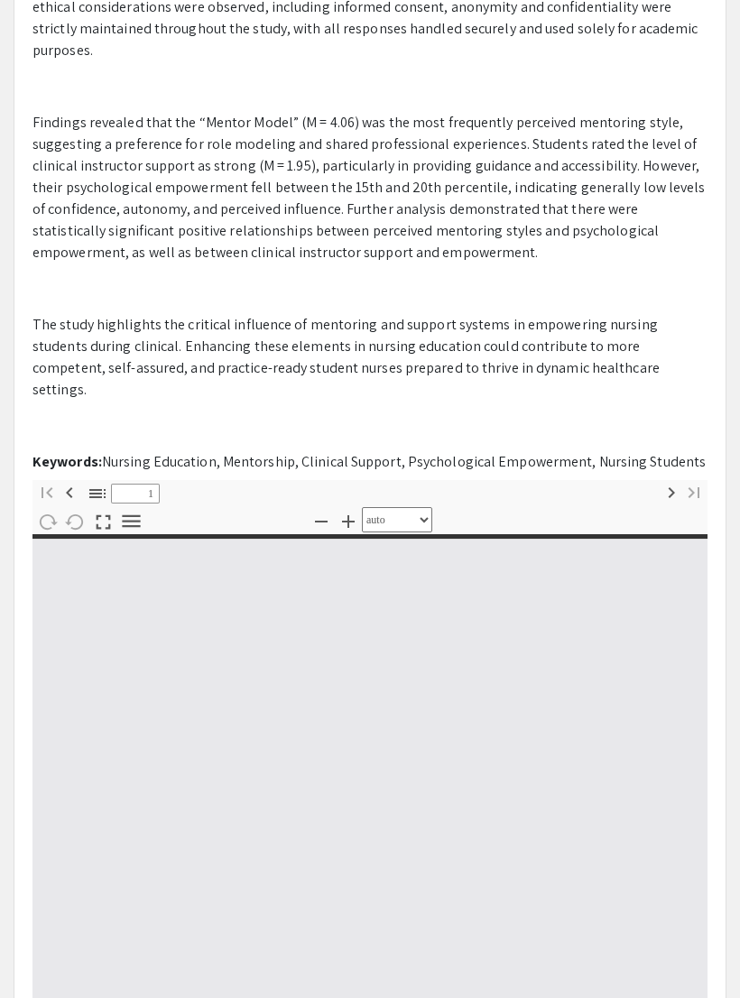
select select "custom"
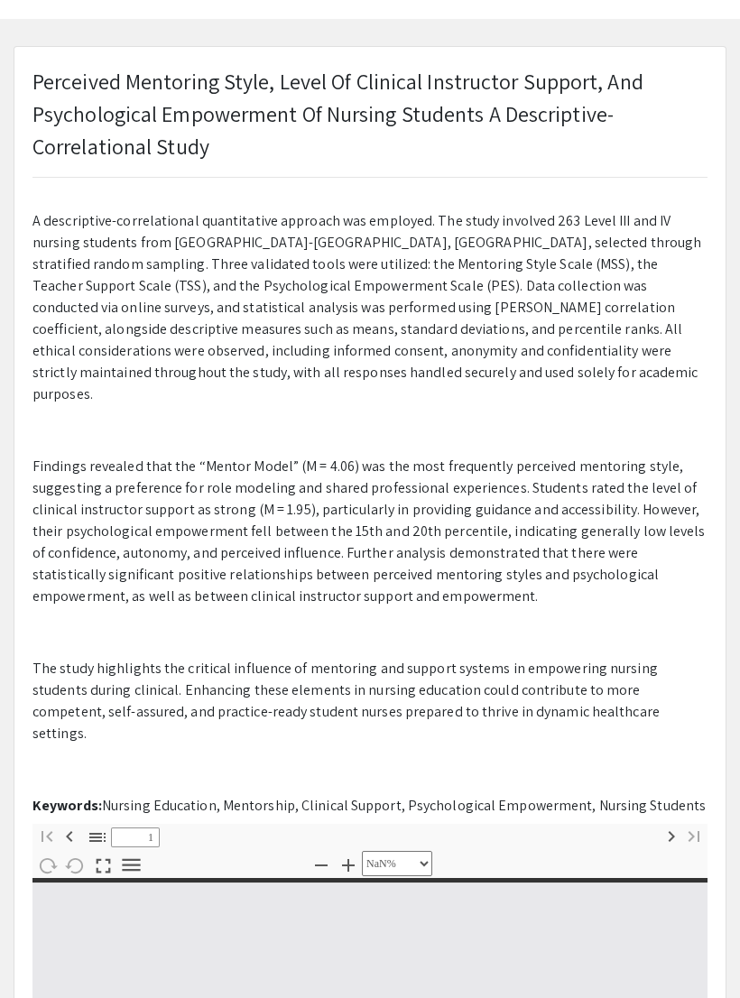
scroll to position [0, 0]
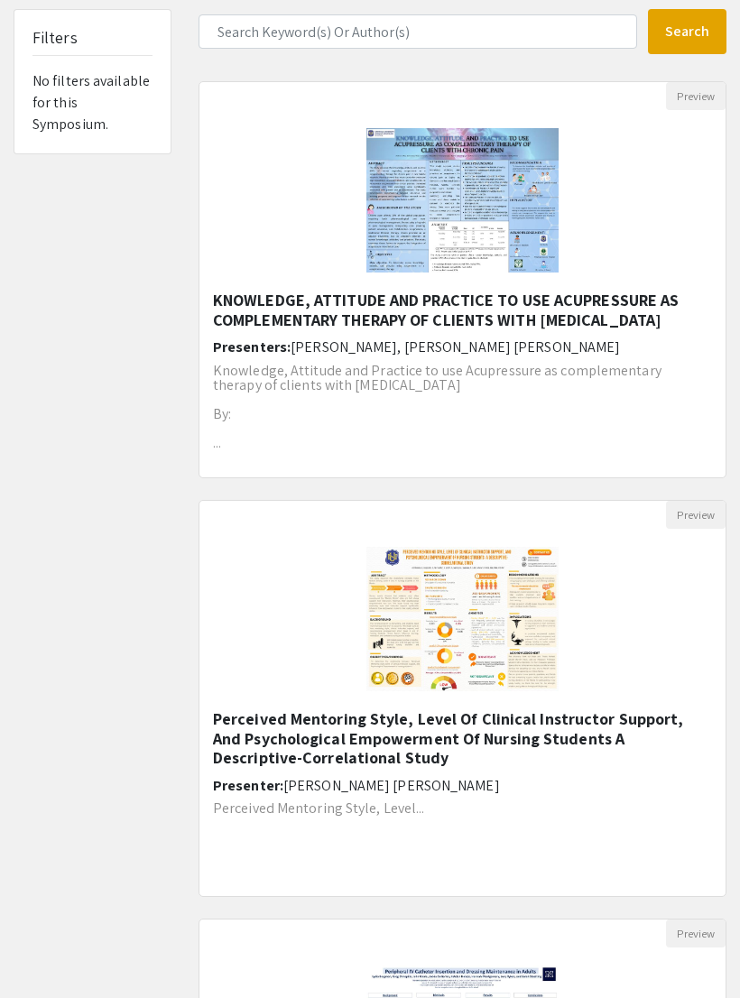
scroll to position [1, 0]
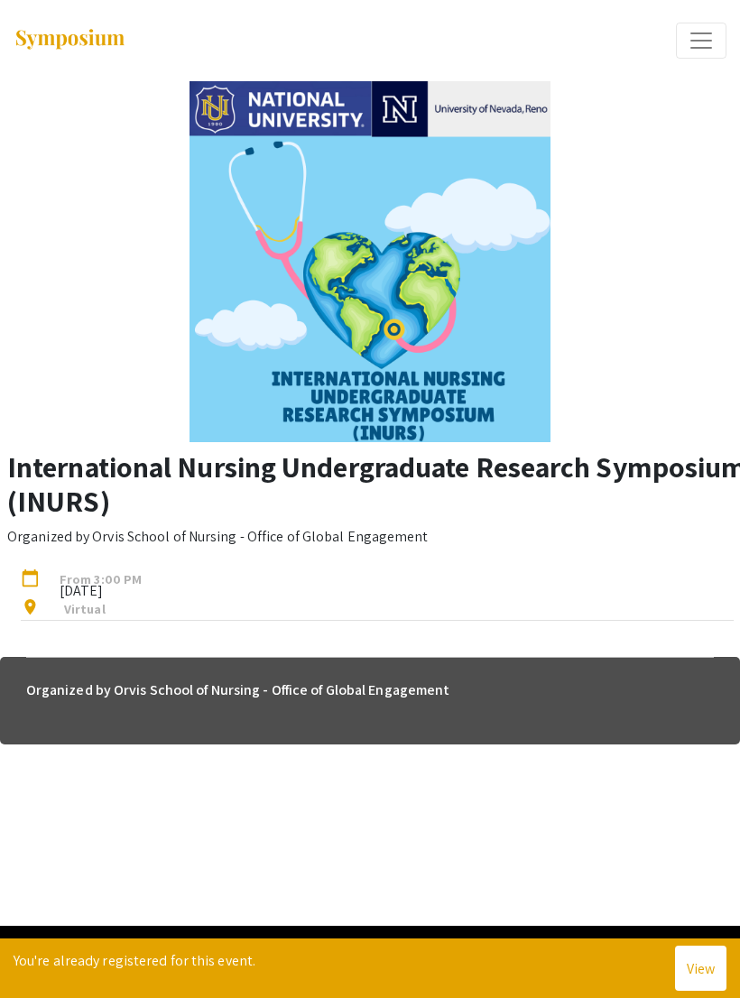
click at [681, 53] on button "Expand or Collapse Menu" at bounding box center [701, 41] width 51 height 36
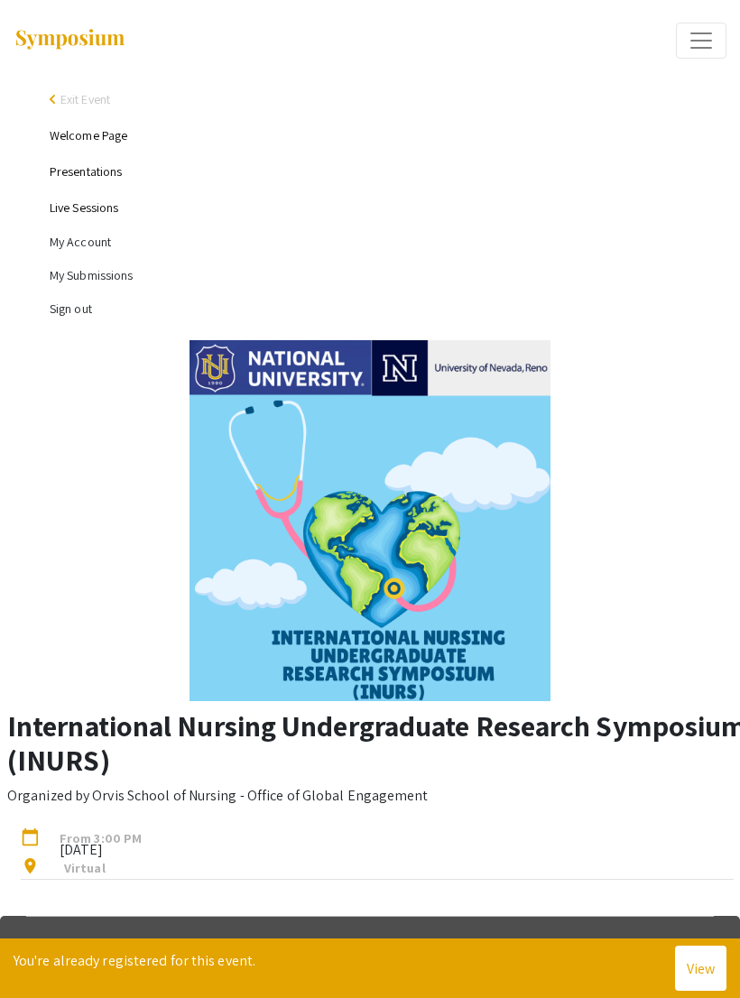
click at [77, 92] on span "Exit Event" at bounding box center [85, 99] width 50 height 16
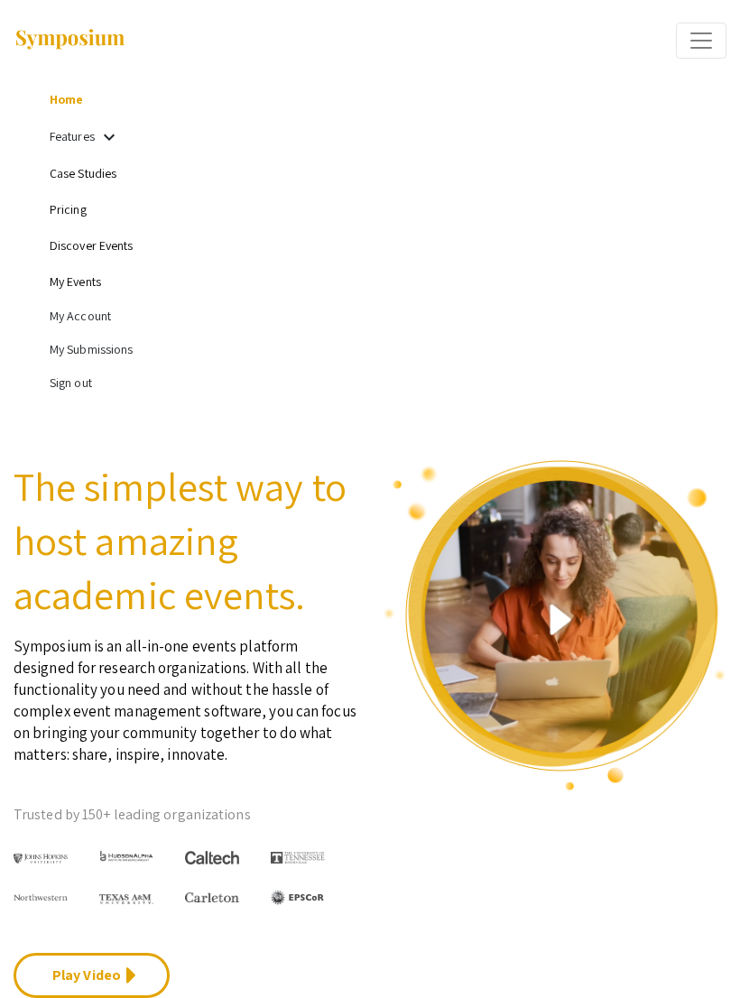
click at [703, 50] on span "Expand or Collapse Menu" at bounding box center [701, 40] width 27 height 27
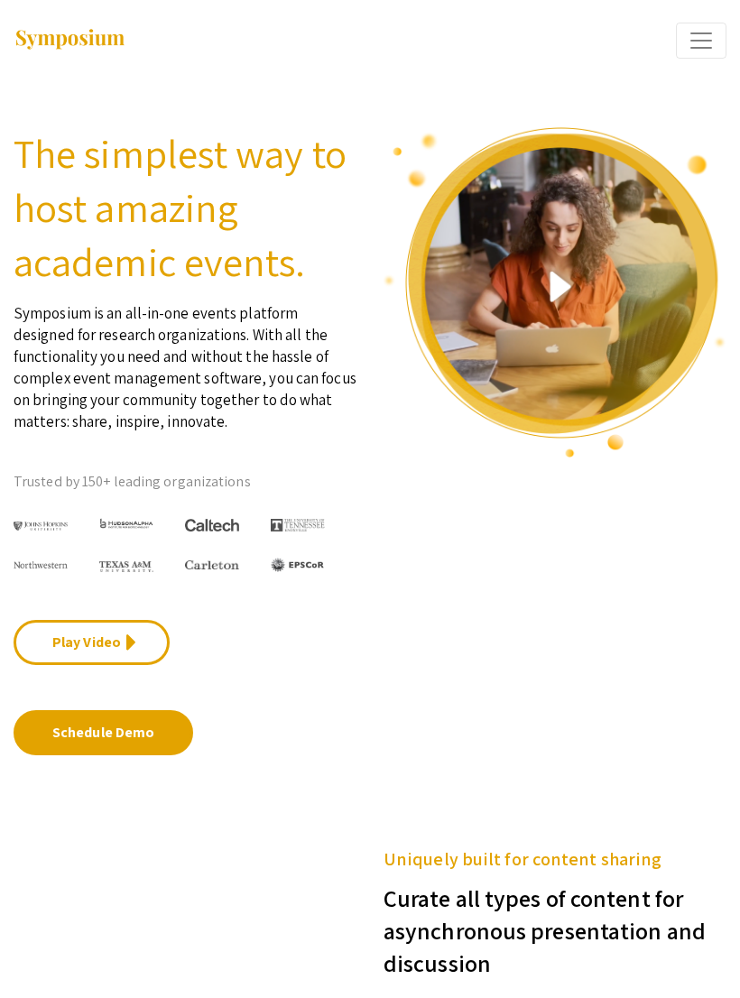
click at [106, 43] on img at bounding box center [70, 40] width 113 height 24
click at [700, 32] on span "Expand or Collapse Menu" at bounding box center [701, 40] width 27 height 27
